Goal: Task Accomplishment & Management: Use online tool/utility

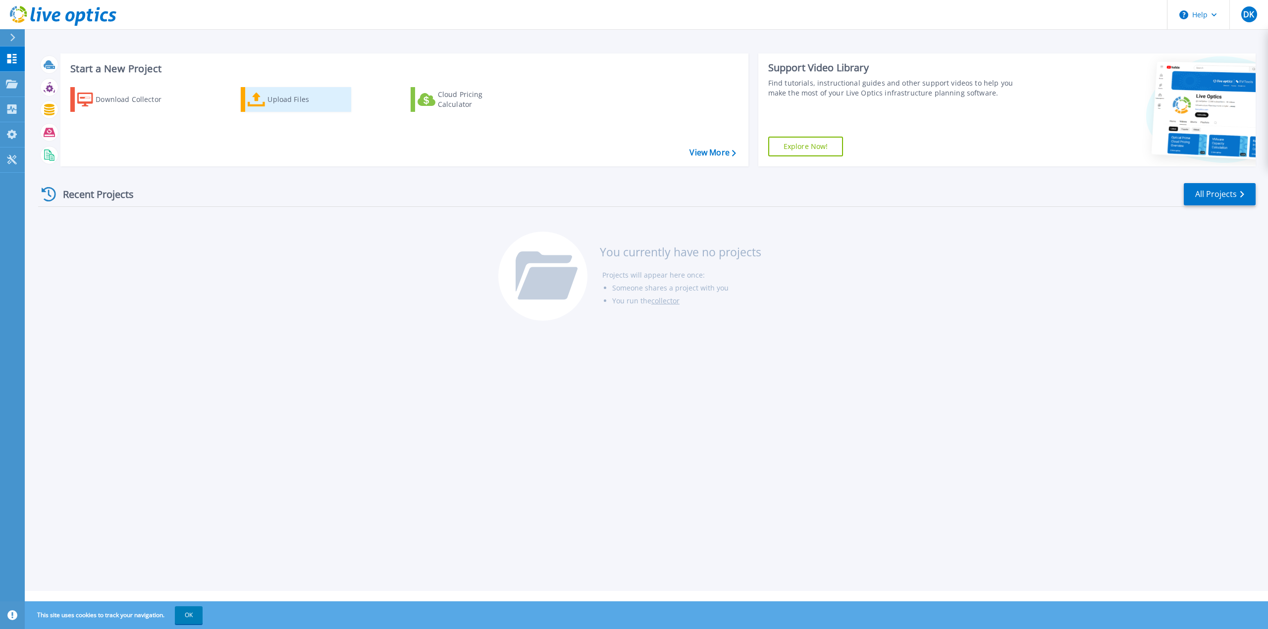
click at [261, 102] on icon at bounding box center [257, 100] width 18 height 14
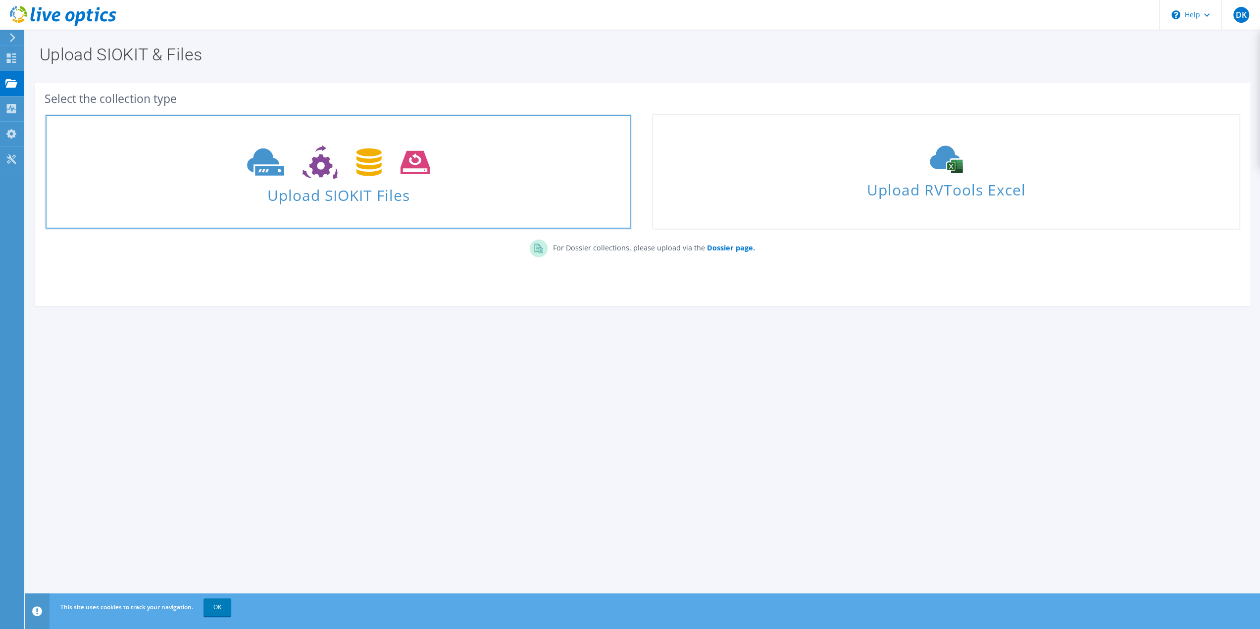
click at [360, 197] on span "Upload SIOKIT Files" at bounding box center [339, 192] width 586 height 21
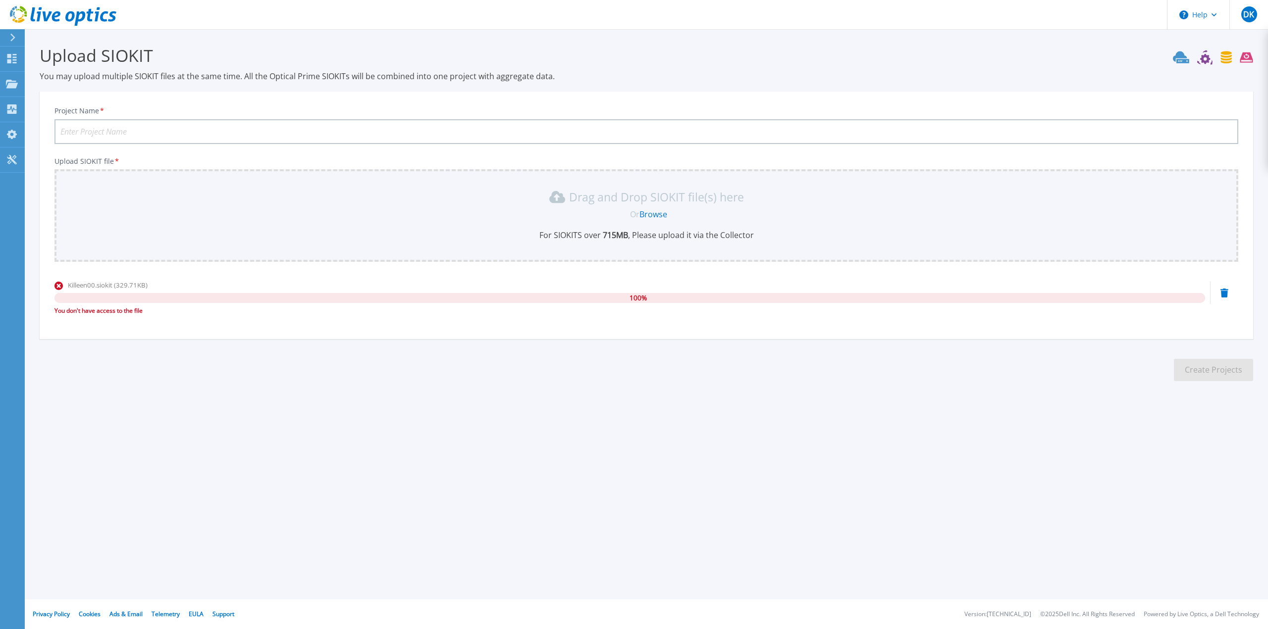
click at [64, 293] on div "100 %" at bounding box center [629, 298] width 1150 height 10
click at [55, 281] on span at bounding box center [58, 284] width 8 height 9
